Goal: Find specific page/section: Find specific page/section

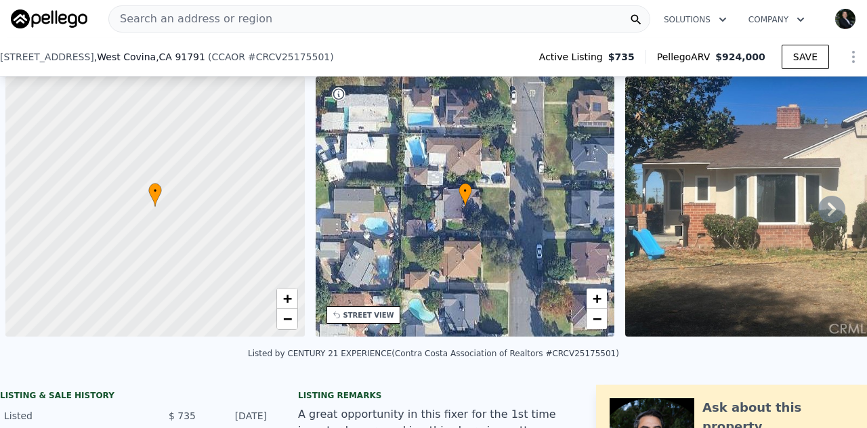
scroll to position [0, 5]
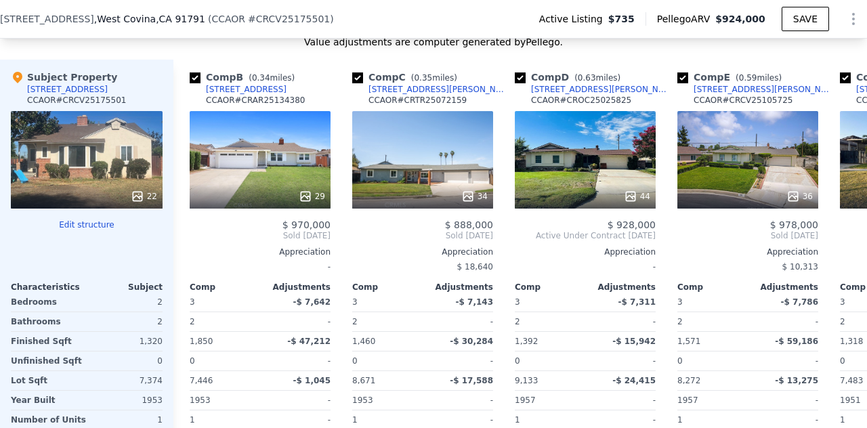
click at [114, 22] on span ", [GEOGRAPHIC_DATA]" at bounding box center [149, 19] width 111 height 14
click at [278, 17] on span "# CRCV25175501" at bounding box center [289, 19] width 82 height 11
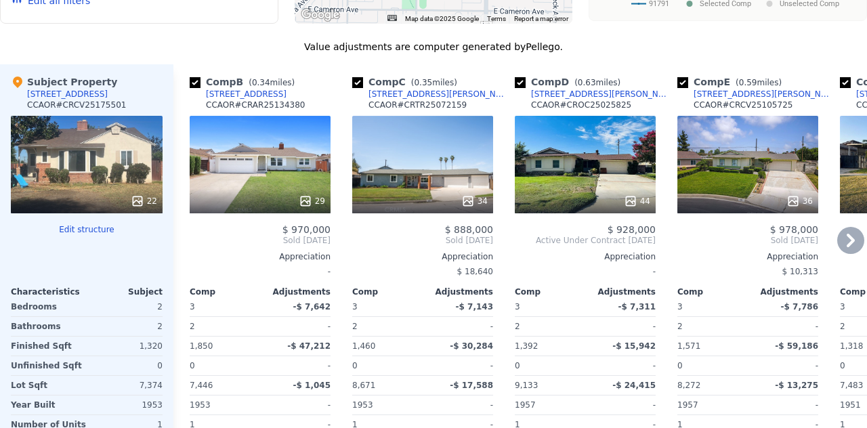
scroll to position [0, 0]
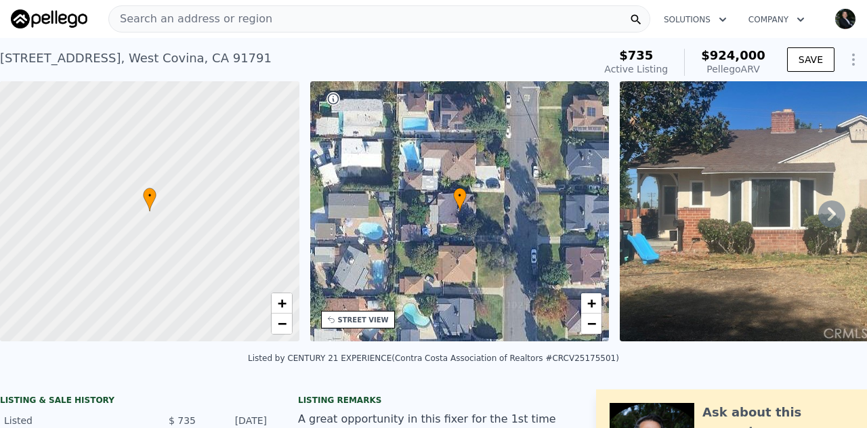
click at [207, 15] on span "Search an address or region" at bounding box center [190, 19] width 163 height 16
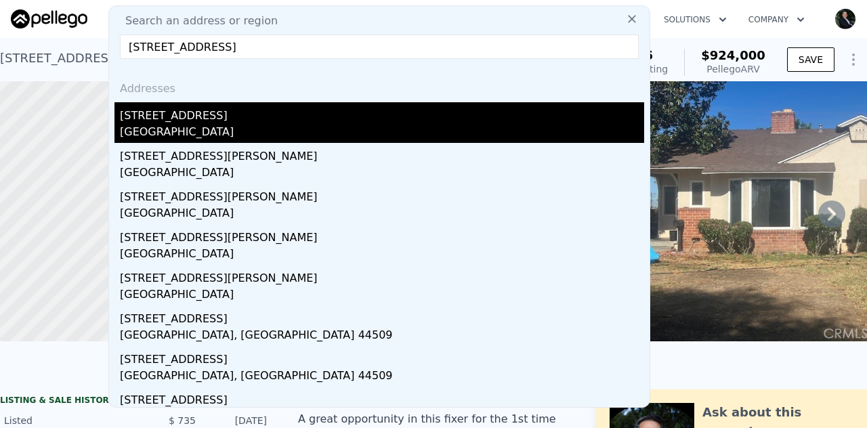
type input "[STREET_ADDRESS]"
click at [194, 121] on div "[STREET_ADDRESS]" at bounding box center [382, 113] width 524 height 22
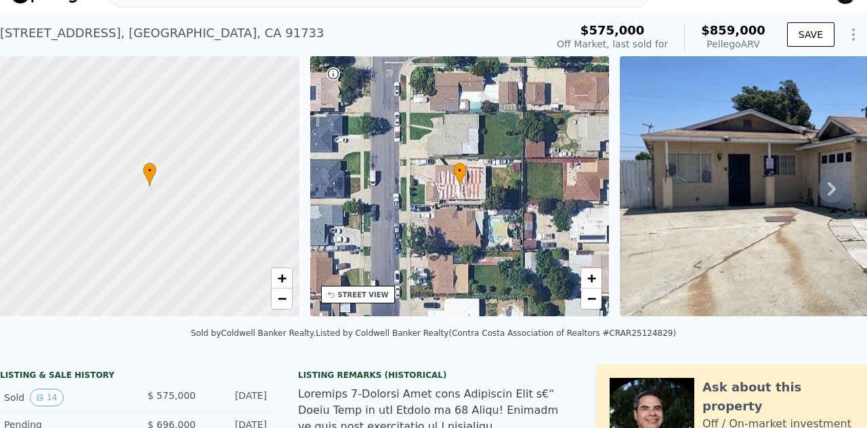
scroll to position [27, 0]
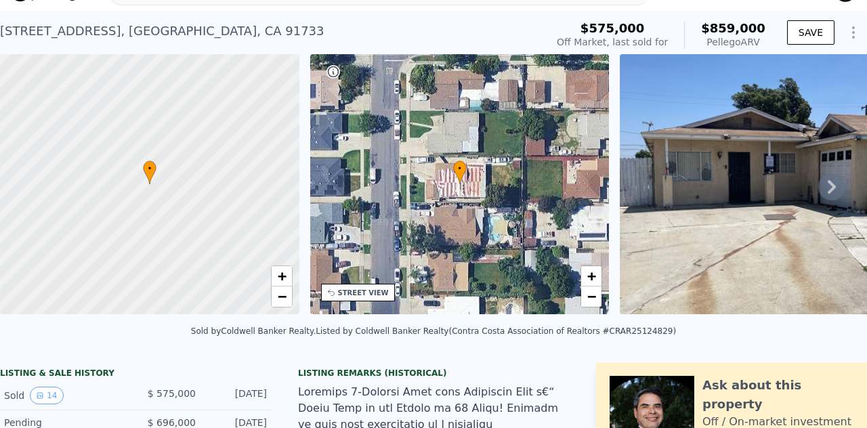
click at [478, 186] on div "• + −" at bounding box center [459, 184] width 299 height 260
click at [485, 191] on div "• + −" at bounding box center [459, 184] width 299 height 260
click at [595, 277] on span "+" at bounding box center [591, 276] width 9 height 17
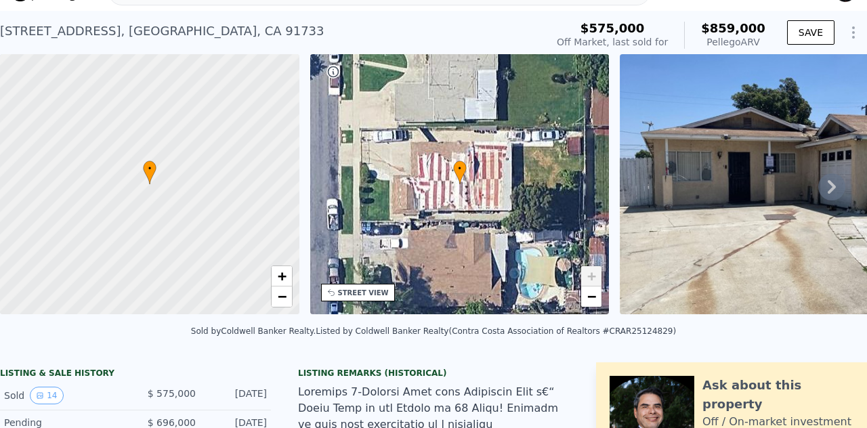
click at [595, 277] on span "+" at bounding box center [591, 276] width 9 height 17
click at [590, 277] on span "+" at bounding box center [591, 276] width 9 height 17
click at [594, 308] on div "• + −" at bounding box center [459, 184] width 299 height 260
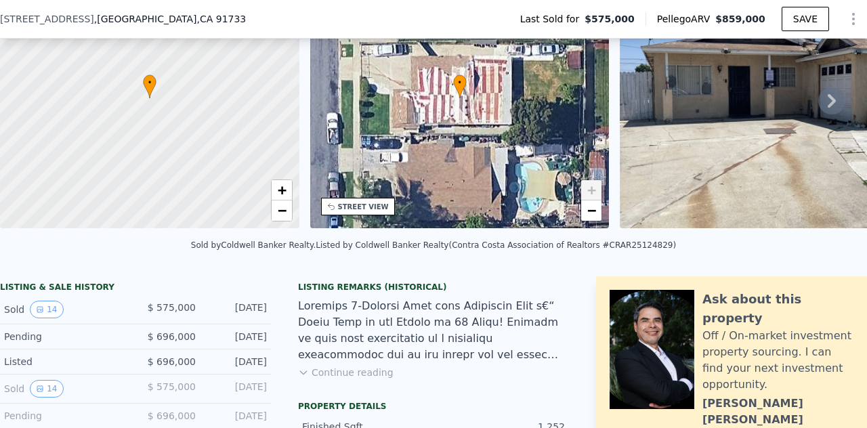
scroll to position [0, 0]
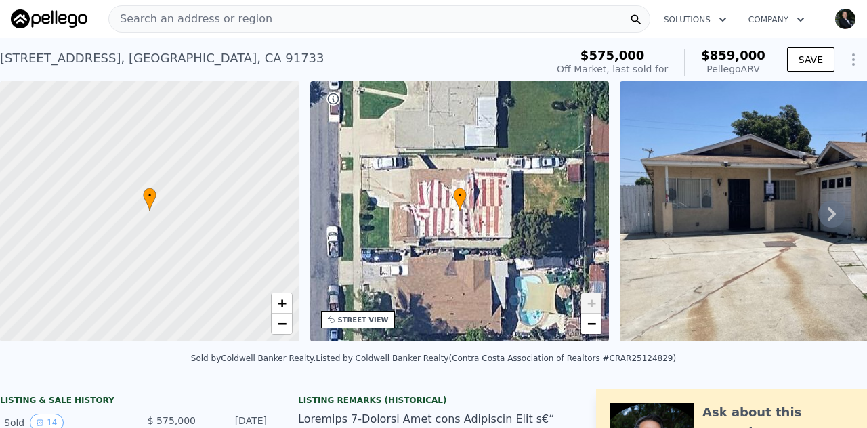
click at [186, 17] on span "Search an address or region" at bounding box center [190, 19] width 163 height 16
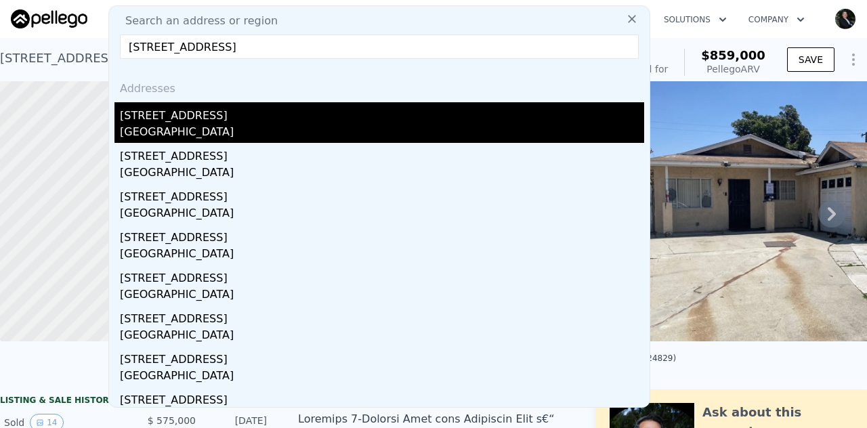
type input "[STREET_ADDRESS]"
click at [186, 129] on div "[GEOGRAPHIC_DATA]" at bounding box center [382, 133] width 524 height 19
